Goal: Find specific page/section: Find specific page/section

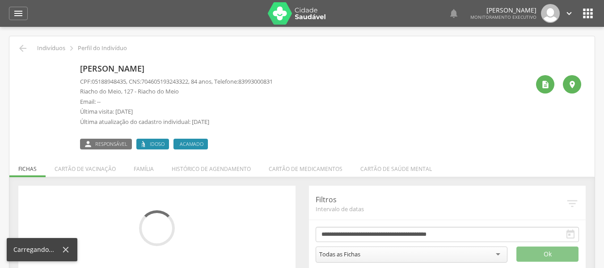
click at [21, 11] on icon "" at bounding box center [18, 13] width 11 height 11
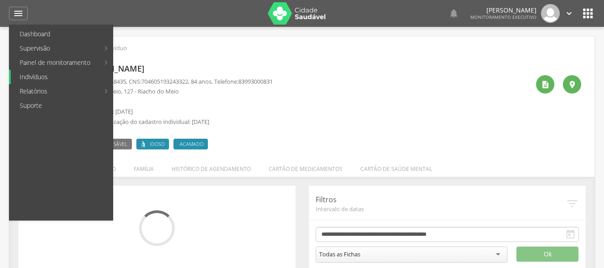
click at [47, 80] on link "Indivíduos" at bounding box center [62, 77] width 102 height 14
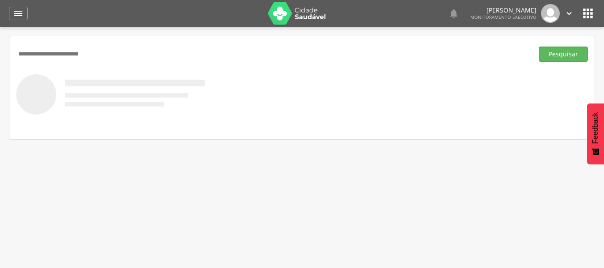
type input "**********"
click at [538, 46] on button "Pesquisar" at bounding box center [562, 53] width 49 height 15
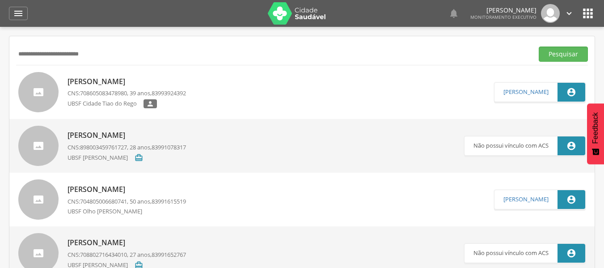
click at [172, 86] on p "[PERSON_NAME]" at bounding box center [126, 81] width 118 height 10
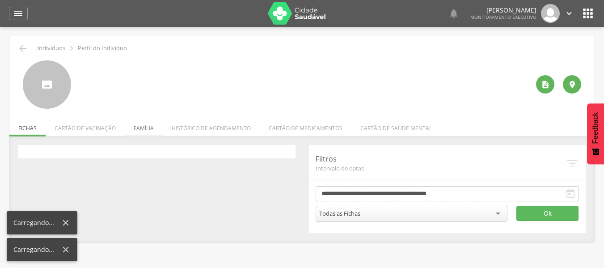
click at [147, 133] on li "Família" at bounding box center [144, 125] width 38 height 21
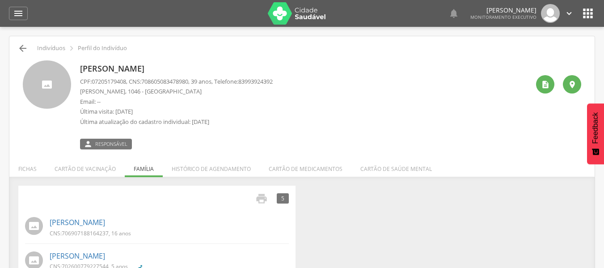
click at [25, 49] on icon "" at bounding box center [22, 48] width 11 height 11
